Goal: Transaction & Acquisition: Purchase product/service

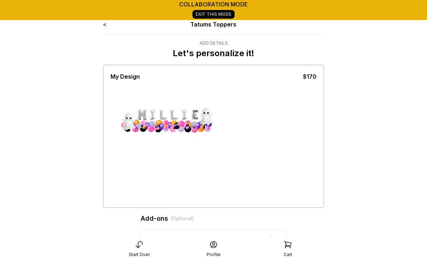
scroll to position [0, 89]
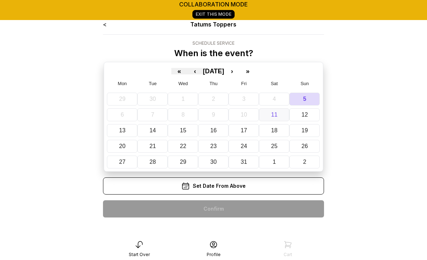
click at [273, 113] on abbr "11" at bounding box center [274, 115] width 6 height 6
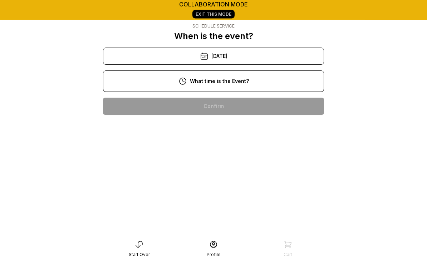
scroll to position [17, 0]
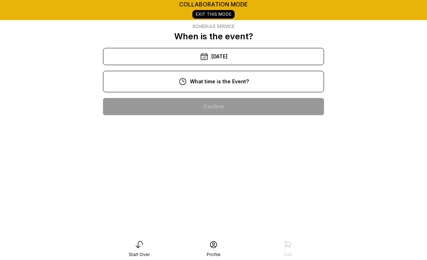
click at [218, 223] on div "3:00 pm" at bounding box center [214, 221] width 210 height 17
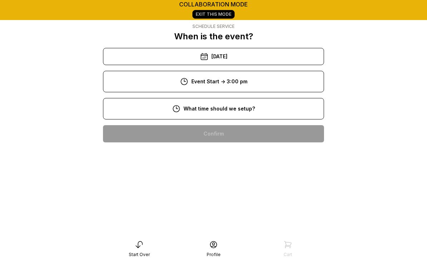
click at [230, 184] on div "10:00 am" at bounding box center [214, 179] width 210 height 17
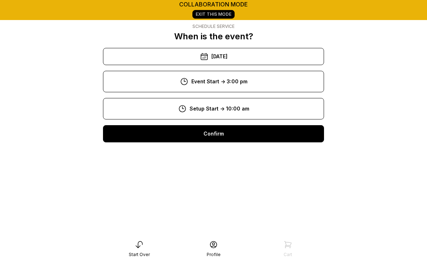
click at [230, 135] on div "Confirm" at bounding box center [213, 133] width 221 height 17
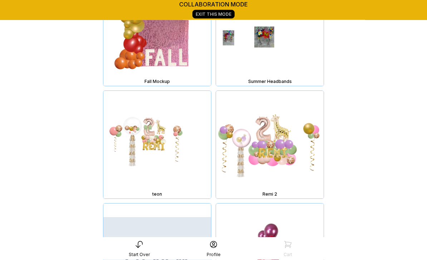
scroll to position [13544, 0]
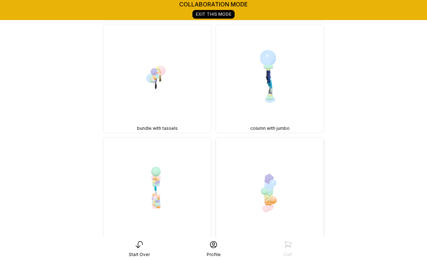
click at [286, 199] on img at bounding box center [270, 192] width 108 height 108
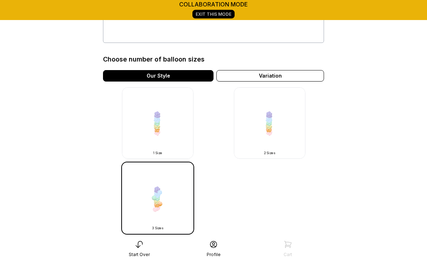
scroll to position [193, 0]
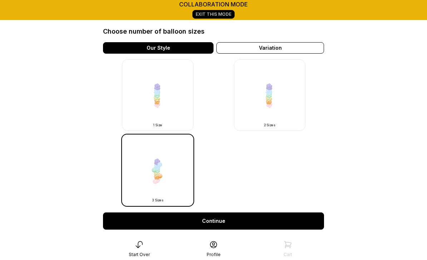
click at [273, 101] on img at bounding box center [270, 95] width 72 height 72
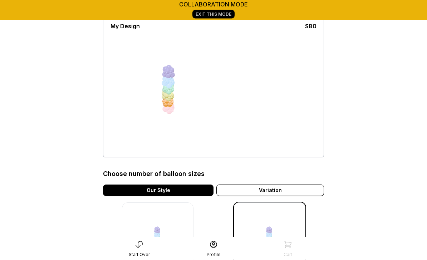
scroll to position [51, 0]
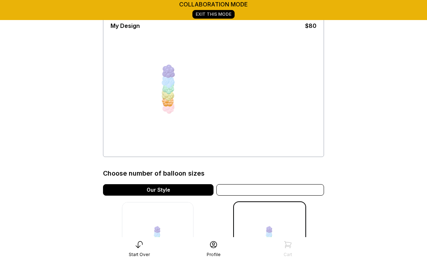
click at [309, 189] on div "Variation" at bounding box center [271, 189] width 108 height 11
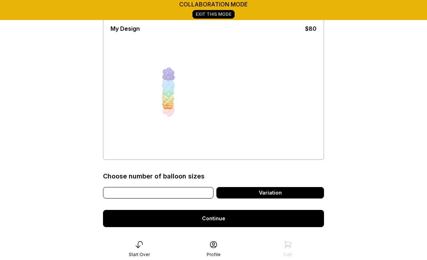
click at [176, 196] on div "Our Style" at bounding box center [158, 192] width 111 height 11
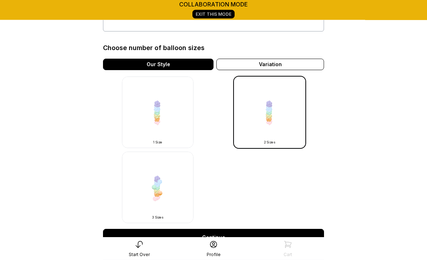
scroll to position [176, 0]
click at [160, 195] on img at bounding box center [158, 188] width 72 height 72
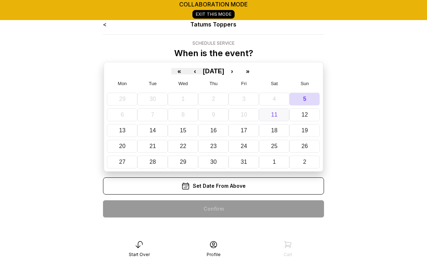
click at [275, 114] on abbr "11" at bounding box center [274, 115] width 6 height 6
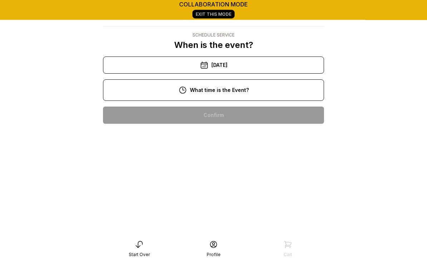
scroll to position [8, 0]
click at [209, 229] on div "3:00 pm" at bounding box center [214, 229] width 210 height 17
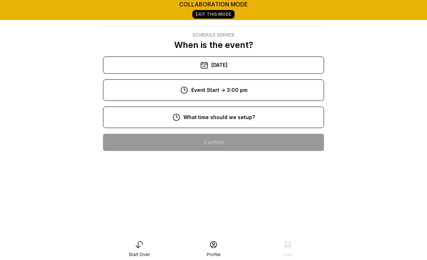
click at [227, 190] on div "10:00 am" at bounding box center [214, 188] width 210 height 17
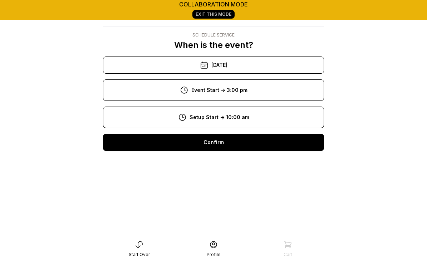
click at [242, 142] on div "Confirm" at bounding box center [213, 142] width 221 height 17
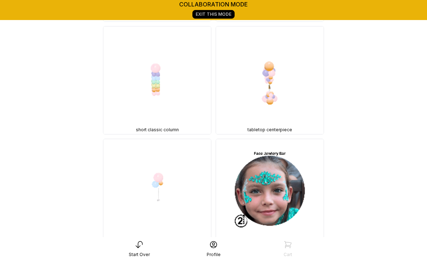
scroll to position [12533, 0]
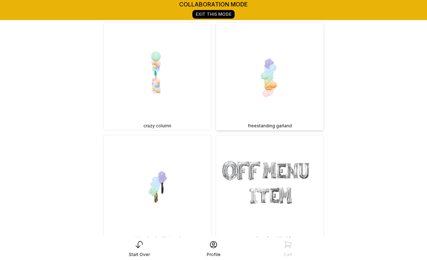
click at [279, 81] on img at bounding box center [270, 77] width 108 height 108
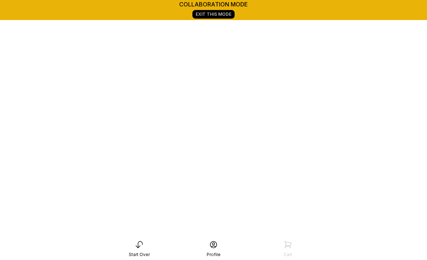
scroll to position [123, 0]
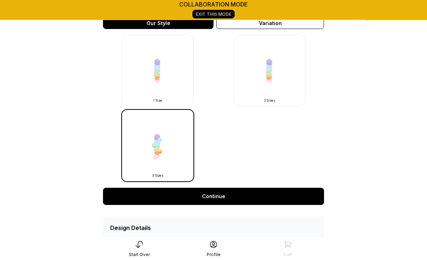
scroll to position [218, 0]
click at [224, 195] on link "Continue" at bounding box center [213, 196] width 221 height 17
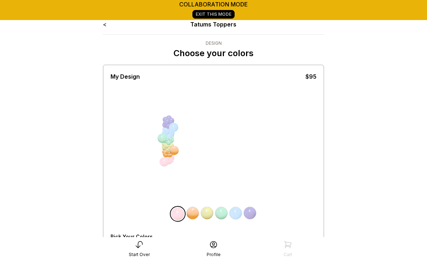
click at [129, 248] on div "All Balloons" at bounding box center [125, 249] width 29 height 6
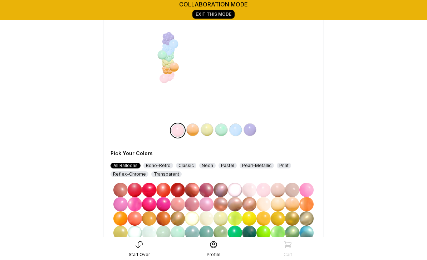
scroll to position [85, 0]
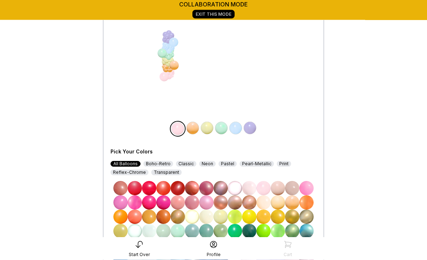
click at [137, 203] on img at bounding box center [135, 203] width 14 height 14
click at [122, 204] on img at bounding box center [120, 203] width 14 height 14
click at [194, 128] on img at bounding box center [193, 128] width 14 height 14
click at [308, 203] on img at bounding box center [307, 202] width 14 height 14
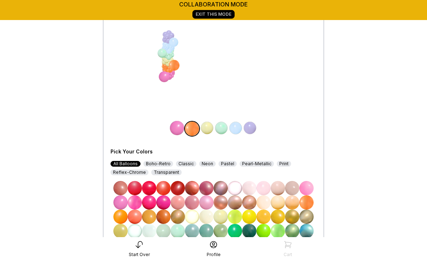
click at [213, 127] on img at bounding box center [207, 128] width 14 height 14
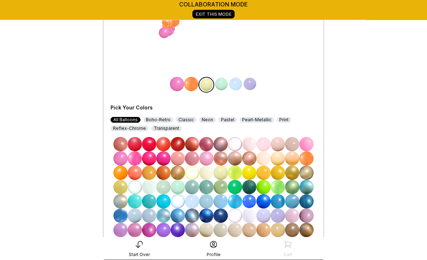
scroll to position [129, 0]
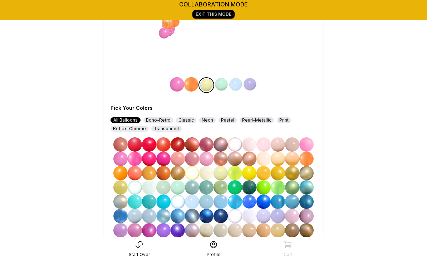
click at [179, 233] on img at bounding box center [178, 230] width 14 height 14
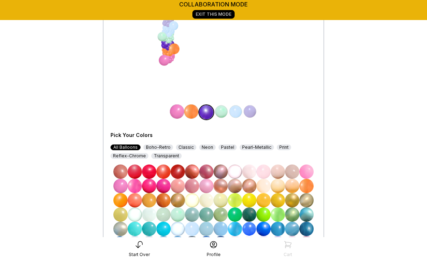
scroll to position [101, 0]
click at [186, 148] on div "Classic" at bounding box center [186, 148] width 20 height 6
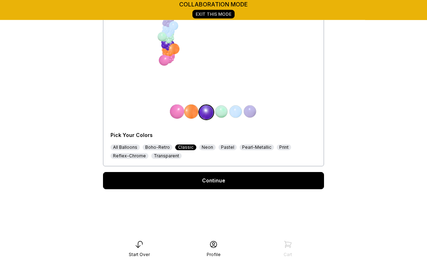
scroll to position [102, 0]
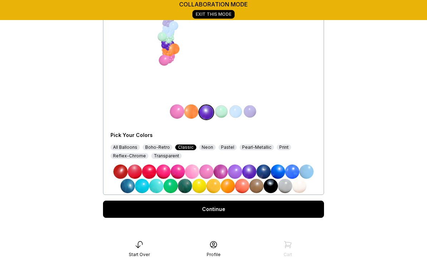
click at [273, 189] on img at bounding box center [271, 186] width 14 height 14
click at [221, 115] on img at bounding box center [221, 112] width 14 height 14
click at [252, 170] on img at bounding box center [249, 172] width 14 height 14
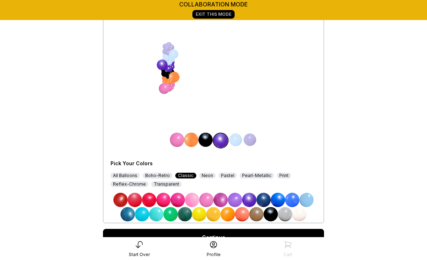
scroll to position [73, 0]
click at [235, 142] on img at bounding box center [236, 140] width 14 height 14
click at [193, 199] on img at bounding box center [192, 200] width 14 height 14
click at [178, 201] on img at bounding box center [178, 200] width 14 height 14
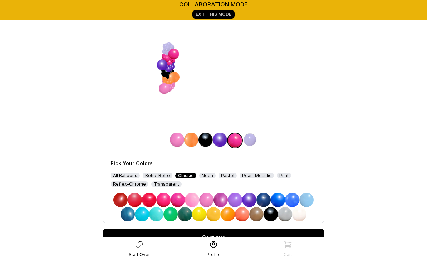
scroll to position [73, 0]
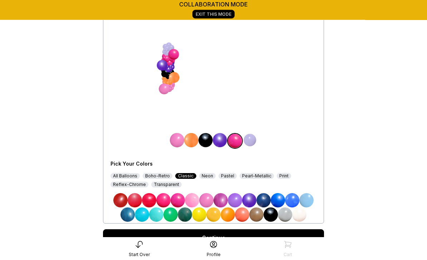
click at [206, 198] on img at bounding box center [206, 201] width 14 height 14
click at [190, 200] on img at bounding box center [192, 201] width 14 height 14
click at [176, 141] on img at bounding box center [177, 140] width 14 height 14
click at [228, 214] on img at bounding box center [228, 215] width 14 height 14
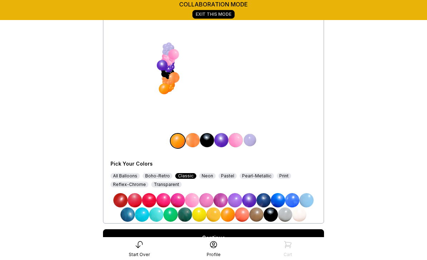
click at [196, 139] on img at bounding box center [193, 140] width 14 height 14
click at [194, 197] on img at bounding box center [192, 200] width 14 height 14
click at [251, 140] on img at bounding box center [250, 140] width 14 height 14
click at [273, 217] on img at bounding box center [271, 215] width 14 height 14
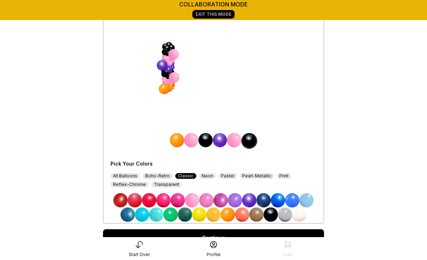
click at [234, 139] on img at bounding box center [234, 140] width 14 height 14
click at [162, 198] on img at bounding box center [163, 200] width 14 height 14
click at [235, 199] on img at bounding box center [235, 200] width 14 height 14
click at [244, 231] on link "Continue" at bounding box center [213, 237] width 221 height 17
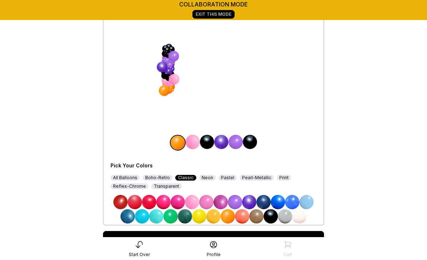
scroll to position [71, 0]
click at [238, 142] on img at bounding box center [236, 142] width 14 height 14
click at [235, 200] on img at bounding box center [235, 202] width 14 height 14
click at [124, 178] on div "All Balloons" at bounding box center [125, 178] width 29 height 6
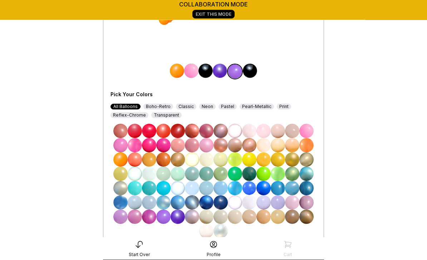
scroll to position [144, 0]
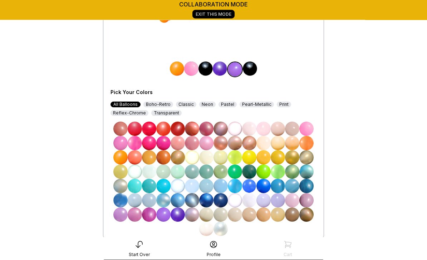
click at [279, 199] on img at bounding box center [278, 201] width 14 height 14
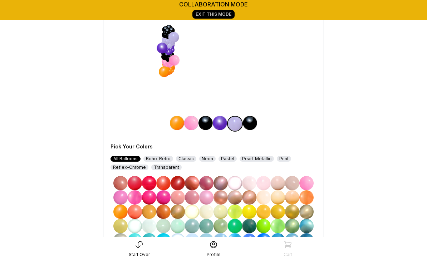
scroll to position [90, 0]
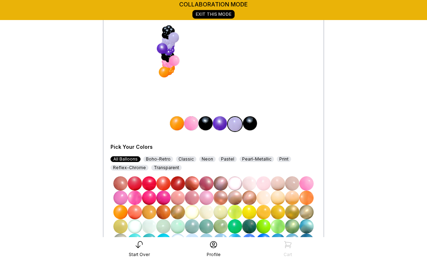
click at [125, 198] on img at bounding box center [120, 198] width 14 height 14
click at [136, 196] on img at bounding box center [135, 198] width 14 height 14
click at [150, 200] on img at bounding box center [149, 198] width 14 height 14
click at [167, 199] on img at bounding box center [163, 198] width 14 height 14
click at [205, 194] on img at bounding box center [206, 198] width 14 height 14
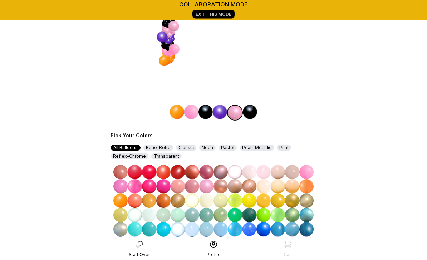
scroll to position [101, 0]
click at [276, 243] on img at bounding box center [278, 244] width 14 height 14
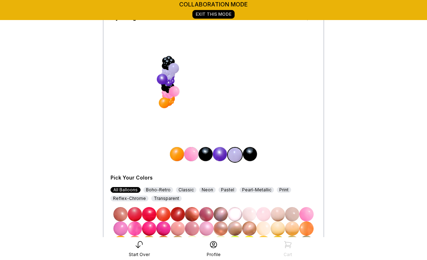
scroll to position [58, 0]
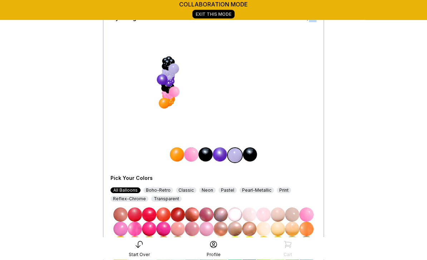
click at [286, 80] on div "My Design $95 Pick Your Colors All Balloons Boho-Retro Classic Neon Pastel Pear…" at bounding box center [214, 165] width 206 height 314
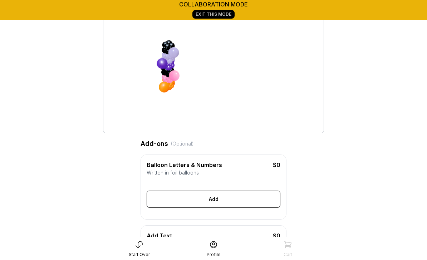
scroll to position [81, 0]
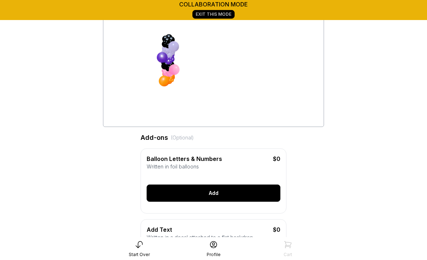
click at [224, 195] on div "Add" at bounding box center [214, 193] width 134 height 17
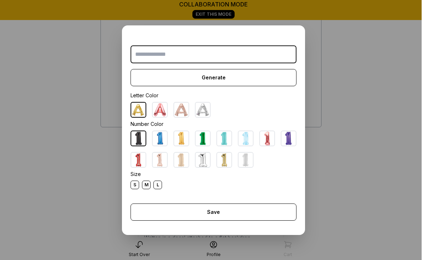
click at [206, 117] on img at bounding box center [203, 110] width 14 height 14
click at [205, 167] on img at bounding box center [203, 160] width 14 height 14
click at [145, 189] on div "M" at bounding box center [146, 185] width 9 height 9
click at [148, 189] on div "M" at bounding box center [146, 185] width 9 height 9
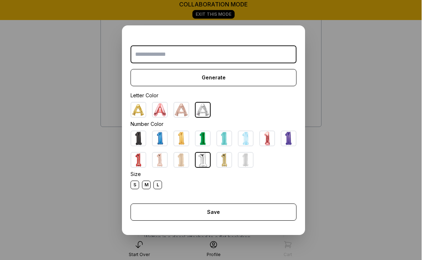
click at [175, 63] on input "text" at bounding box center [214, 54] width 166 height 18
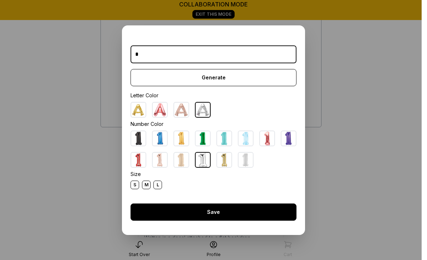
type input "*"
click at [221, 221] on div "Save" at bounding box center [214, 212] width 166 height 17
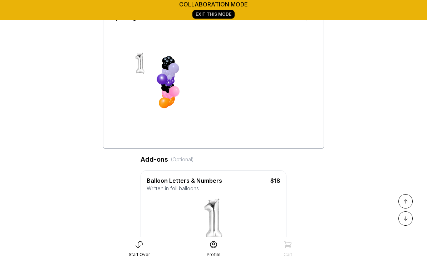
scroll to position [0, 0]
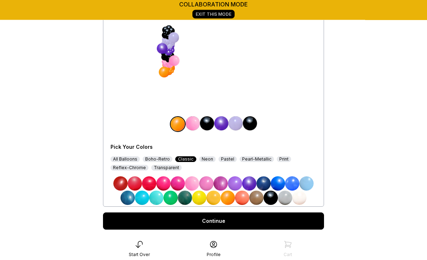
scroll to position [87, 0]
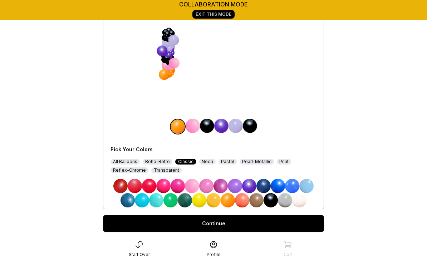
click at [227, 225] on link "Continue" at bounding box center [213, 223] width 221 height 17
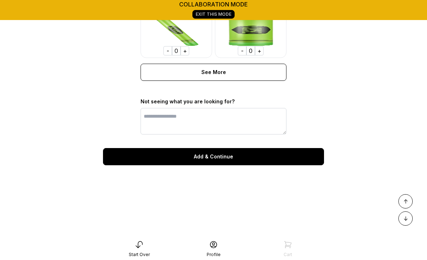
scroll to position [598, 0]
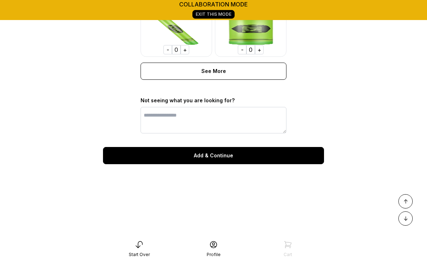
click at [242, 157] on div "Add & Continue" at bounding box center [213, 155] width 221 height 17
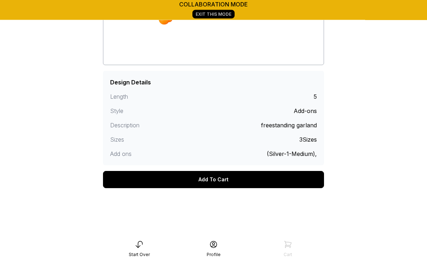
scroll to position [135, 0]
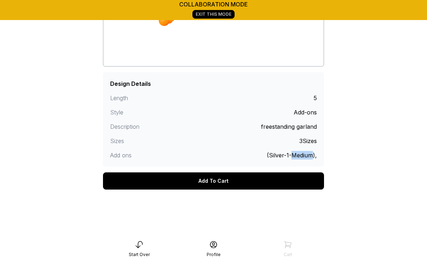
click at [358, 182] on main "collaboration mode Exit This Mode < Tatums Toppers Finalize Booking Your Design…" at bounding box center [213, 48] width 427 height 366
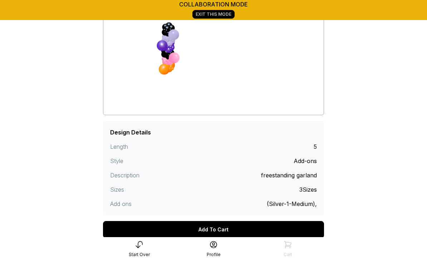
scroll to position [91, 0]
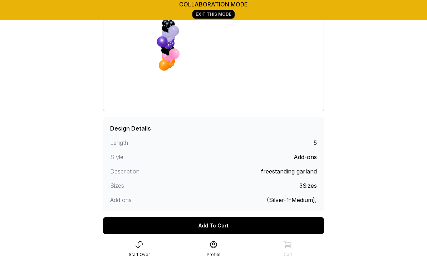
click at [234, 228] on div "Add To Cart" at bounding box center [213, 225] width 221 height 17
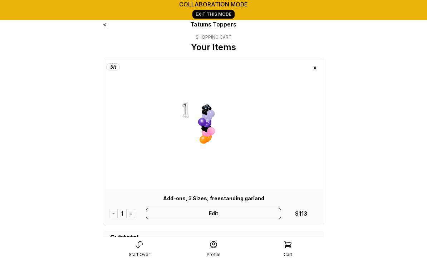
click at [384, 160] on main "collaboration mode Exit This Mode < Tatums Toppers SHOPPING CART Your Items 5 f…" at bounding box center [213, 194] width 427 height 389
click at [235, 215] on div "Edit" at bounding box center [214, 213] width 136 height 11
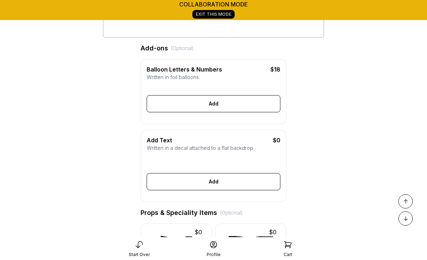
scroll to position [170, 0]
click at [337, 181] on main "collaboration mode Exit This Mode < Tatums Toppers Add Details Let's personaliz…" at bounding box center [213, 227] width 427 height 795
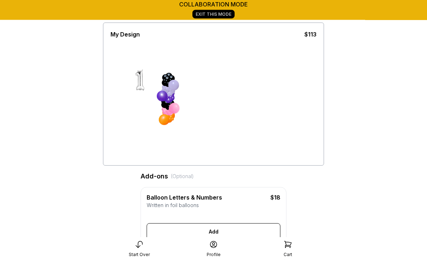
scroll to position [0, 0]
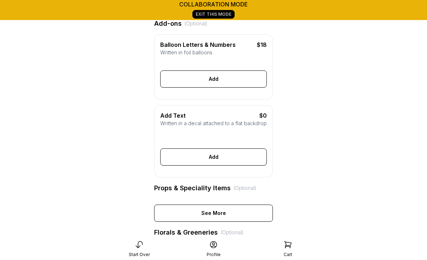
scroll to position [195, 0]
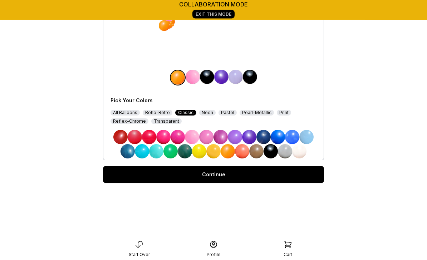
scroll to position [136, 0]
click at [122, 176] on link "Continue" at bounding box center [213, 174] width 221 height 17
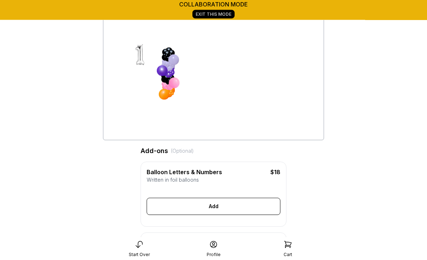
scroll to position [68, 0]
click at [213, 174] on div "Balloon Letters & Numbers" at bounding box center [200, 172] width 107 height 9
click at [280, 174] on div "$18" at bounding box center [267, 172] width 27 height 9
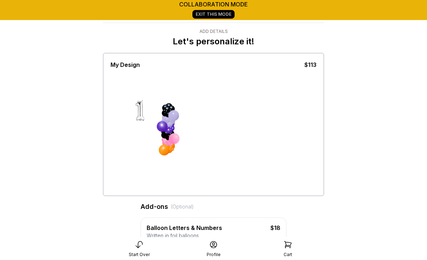
scroll to position [0, 0]
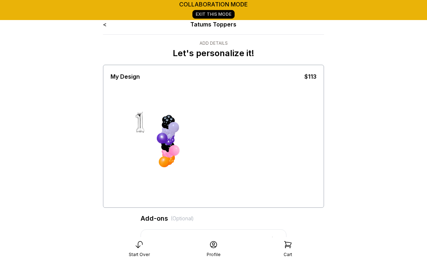
click at [106, 22] on link "<" at bounding box center [105, 24] width 4 height 7
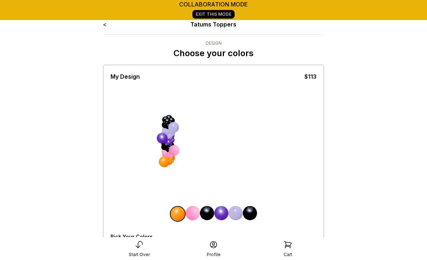
click at [102, 25] on div "< Tatums Toppers Design Choose your colors My Design $113 Pick Your Colors All …" at bounding box center [213, 183] width 233 height 338
click at [103, 26] on link "<" at bounding box center [105, 24] width 4 height 7
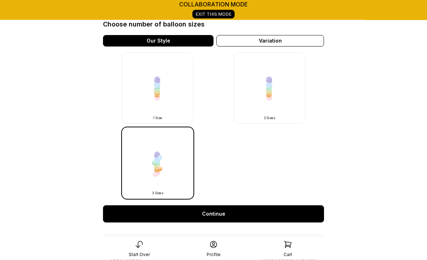
scroll to position [200, 0]
click at [214, 213] on link "Continue" at bounding box center [213, 213] width 221 height 17
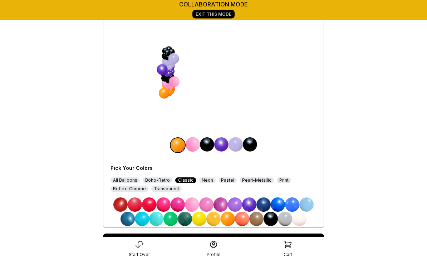
scroll to position [72, 0]
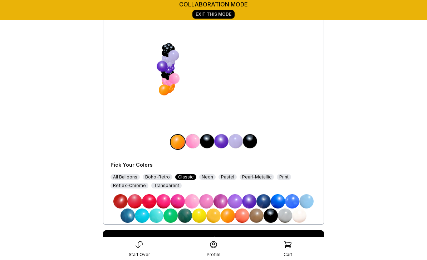
click at [214, 243] on link "Continue" at bounding box center [213, 238] width 221 height 17
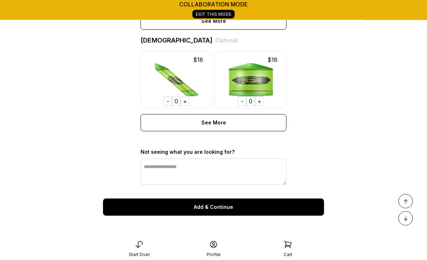
scroll to position [546, 0]
click at [224, 208] on div "Add & Continue" at bounding box center [213, 207] width 221 height 17
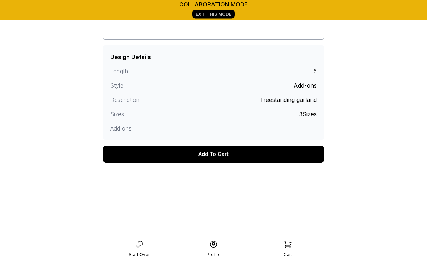
scroll to position [162, 0]
click at [237, 158] on div "Add To Cart" at bounding box center [213, 154] width 221 height 17
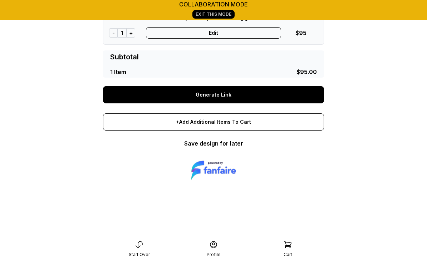
scroll to position [192, 0]
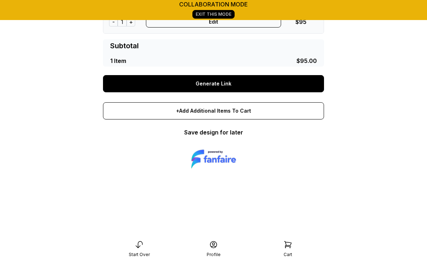
click at [229, 83] on link "Generate Link" at bounding box center [213, 83] width 221 height 17
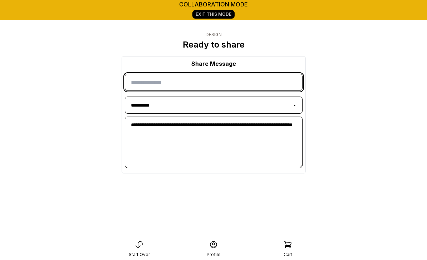
click at [188, 78] on input "input" at bounding box center [214, 82] width 178 height 17
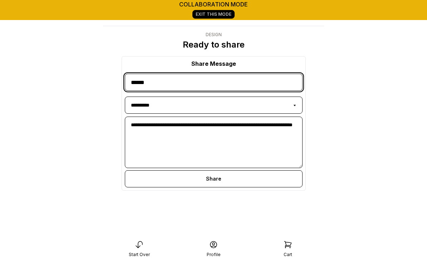
type input "******"
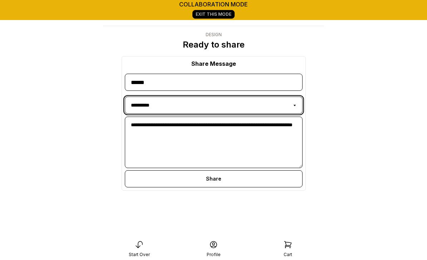
click at [174, 107] on select "**********" at bounding box center [214, 105] width 178 height 17
select select "**********"
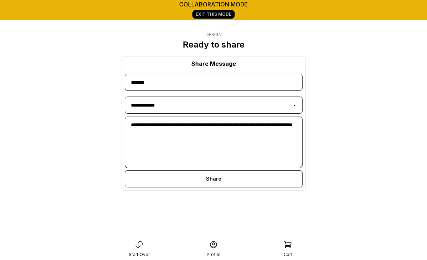
click at [221, 180] on div "Share" at bounding box center [214, 178] width 178 height 17
